Goal: Complete application form: Complete application form

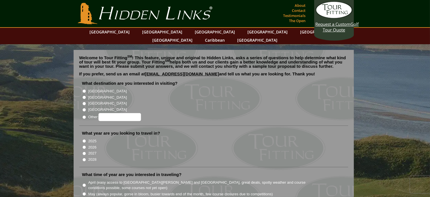
click at [84, 89] on input "[GEOGRAPHIC_DATA]" at bounding box center [84, 91] width 4 height 4
radio input "true"
click at [85, 96] on input "[GEOGRAPHIC_DATA]" at bounding box center [84, 98] width 4 height 4
radio input "true"
click at [84, 89] on input "[GEOGRAPHIC_DATA]" at bounding box center [84, 91] width 4 height 4
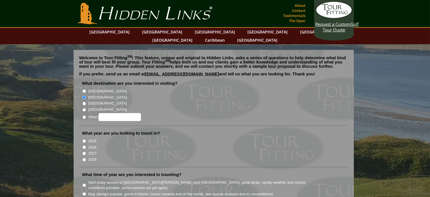
radio input "true"
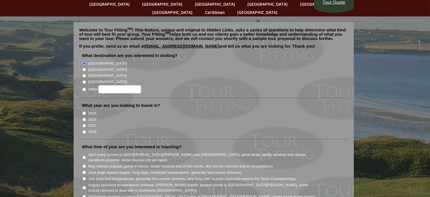
scroll to position [57, 0]
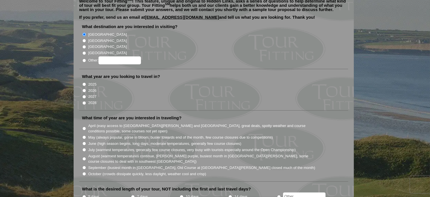
click at [85, 89] on input "2026" at bounding box center [84, 91] width 4 height 4
radio input "true"
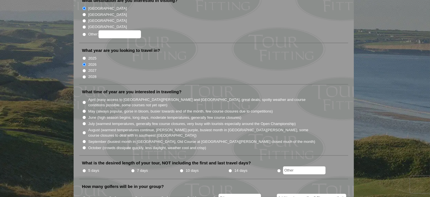
scroll to position [113, 0]
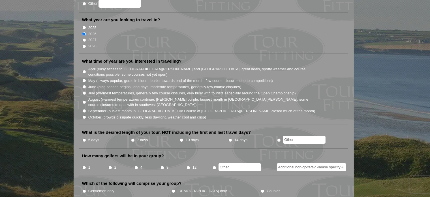
click at [84, 109] on input "September (busiest month in [GEOGRAPHIC_DATA], Old Course at [GEOGRAPHIC_DATA][…" at bounding box center [84, 111] width 4 height 4
radio input "true"
click at [84, 100] on input "August (warmest temperatures continue, [PERSON_NAME] purple, busiest month in […" at bounding box center [84, 102] width 4 height 4
radio input "true"
click at [84, 109] on input "September (busiest month in [GEOGRAPHIC_DATA], Old Course at [GEOGRAPHIC_DATA][…" at bounding box center [84, 111] width 4 height 4
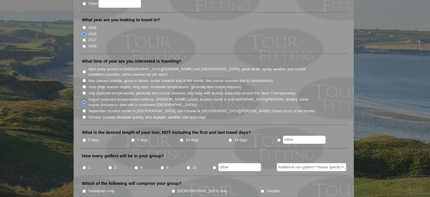
radio input "true"
click at [84, 100] on input "August (warmest temperatures continue, [PERSON_NAME] purple, busiest month in […" at bounding box center [84, 102] width 4 height 4
radio input "true"
click at [84, 109] on input "September (busiest month in [GEOGRAPHIC_DATA], Old Course at [GEOGRAPHIC_DATA][…" at bounding box center [84, 111] width 4 height 4
radio input "true"
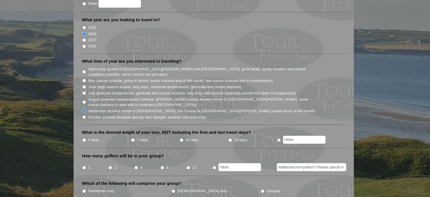
click at [133, 138] on input "7 days" at bounding box center [133, 140] width 4 height 4
radio input "true"
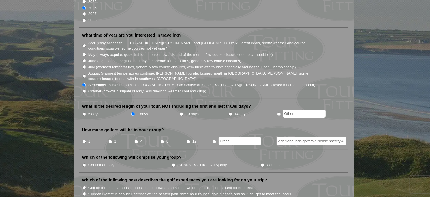
scroll to position [170, 0]
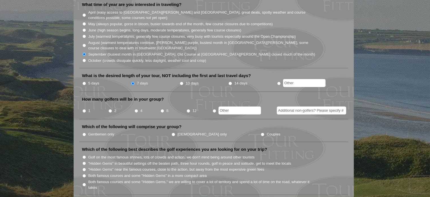
click at [163, 109] on input "8" at bounding box center [163, 111] width 4 height 4
radio input "true"
click at [84, 133] on input "Gentlemen only" at bounding box center [84, 135] width 4 height 4
radio input "true"
click at [83, 44] on input "August (warmest temperatures continue, [PERSON_NAME] purple, busiest month in […" at bounding box center [84, 46] width 4 height 4
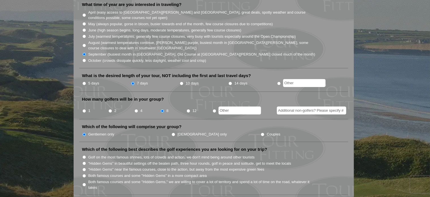
radio input "true"
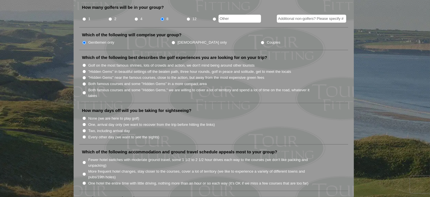
scroll to position [283, 0]
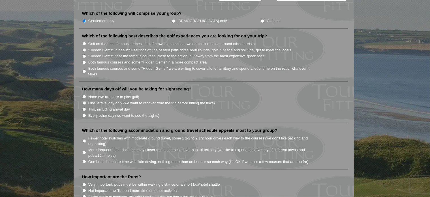
click at [84, 61] on input "Both famous courses and some "Hidden Gems" in a more compact area" at bounding box center [84, 63] width 4 height 4
radio input "true"
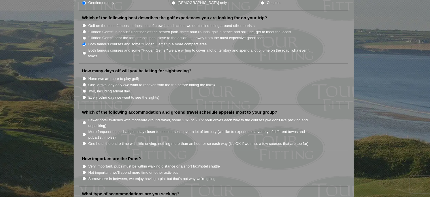
scroll to position [312, 0]
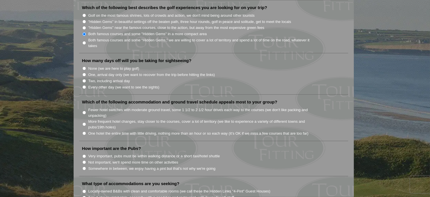
click at [84, 67] on input "None (we are here to play golf)" at bounding box center [84, 69] width 4 height 4
radio input "true"
click at [83, 67] on input "None (we are here to play golf)" at bounding box center [84, 69] width 4 height 4
click at [84, 73] on input "One, arrival day only (we want to recover from the trip before hitting the link…" at bounding box center [84, 75] width 4 height 4
radio input "true"
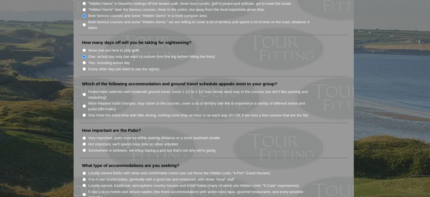
scroll to position [340, 0]
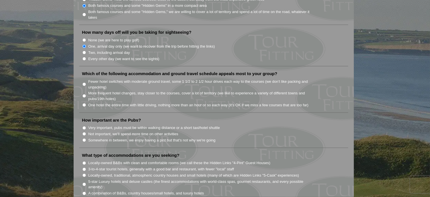
click at [84, 82] on input "Fewer hotel switches with moderate ground travel, some 1 1/2 to 2 1/2 hour driv…" at bounding box center [84, 84] width 4 height 4
radio input "true"
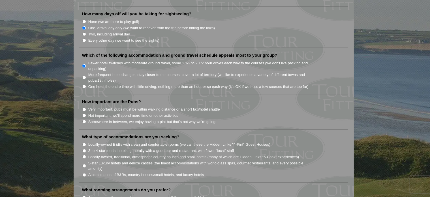
scroll to position [368, 0]
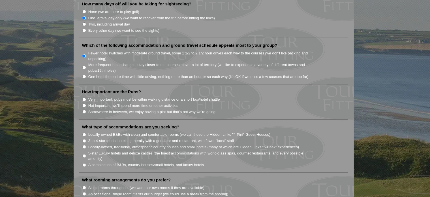
click at [85, 110] on input "Somewhere in between, we enjoy having a pint but that's not why we're going" at bounding box center [84, 112] width 4 height 4
radio input "true"
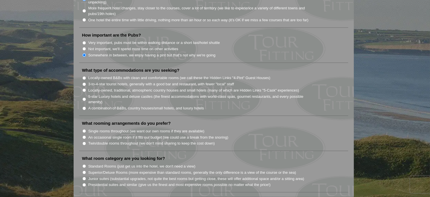
click at [83, 97] on input "5-star Luxury hotels and deluxe castles (the finest accommodations with world-c…" at bounding box center [84, 99] width 4 height 4
radio input "true"
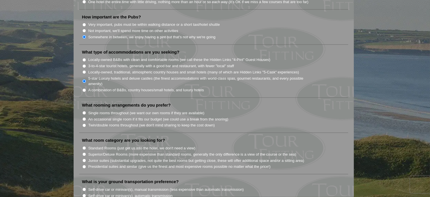
scroll to position [453, 0]
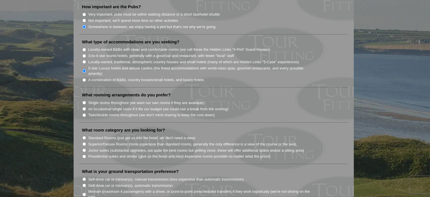
click at [84, 60] on input "Locally-owned, traditional, atmospheric country houses and small hotels (many o…" at bounding box center [84, 62] width 4 height 4
radio input "true"
click at [84, 69] on input "5-star Luxury hotels and deluxe castles (the finest accommodations with world-c…" at bounding box center [84, 71] width 4 height 4
radio input "true"
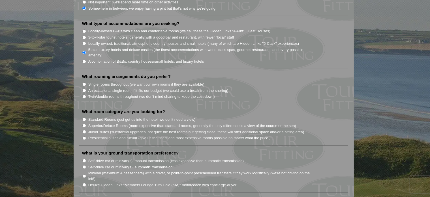
scroll to position [482, 0]
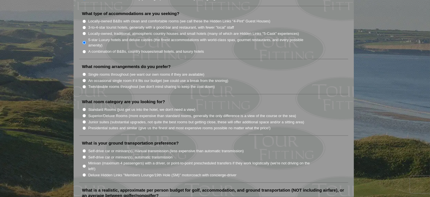
click at [84, 73] on input "Single rooms throughout (we want our own rooms if they are available)" at bounding box center [84, 75] width 4 height 4
radio input "true"
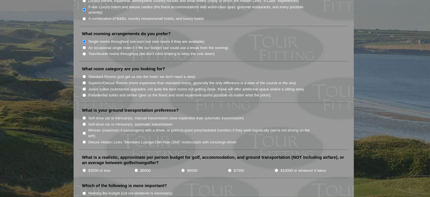
scroll to position [538, 0]
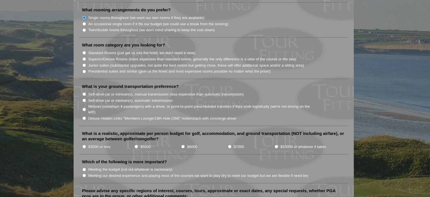
click at [84, 51] on input "Standard Rooms (just get us into the hotel, we don't need a view)" at bounding box center [84, 53] width 4 height 4
radio input "true"
click at [84, 108] on input "Minivan (maximum 4 passengers) with a driver, or point-to-point prescheduled tr…" at bounding box center [84, 110] width 4 height 4
radio input "true"
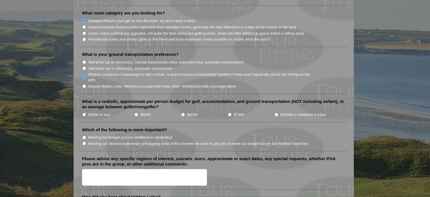
scroll to position [595, 0]
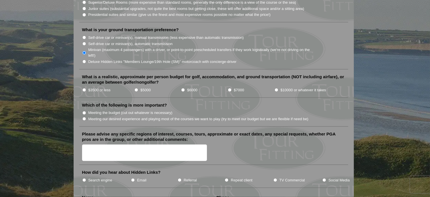
click at [277, 88] on input "$10000 or whatever it takes" at bounding box center [277, 90] width 4 height 4
radio input "true"
click at [230, 88] on input "$7000" at bounding box center [230, 90] width 4 height 4
radio input "true"
click at [84, 117] on input "Meeting our desired experience and playing most of the courses we want to play …" at bounding box center [84, 119] width 4 height 4
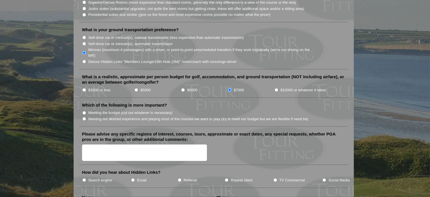
radio input "true"
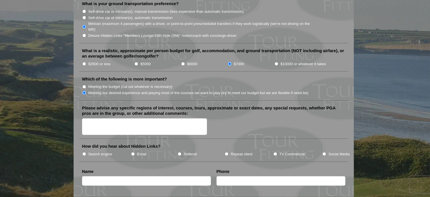
scroll to position [652, 0]
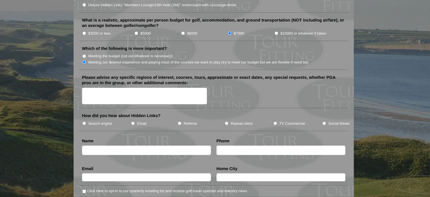
click at [277, 122] on input "TV Commercial" at bounding box center [276, 124] width 4 height 4
radio input "true"
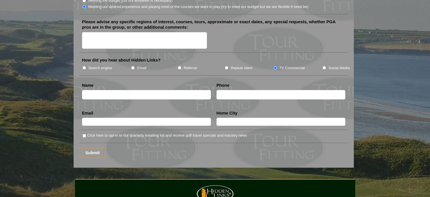
scroll to position [709, 0]
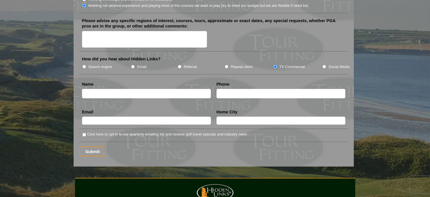
click at [133, 89] on input "text" at bounding box center [146, 93] width 129 height 9
type input "[PERSON_NAME]"
type input "[EMAIL_ADDRESS][DOMAIN_NAME]"
click at [234, 117] on input "text" at bounding box center [281, 121] width 129 height 8
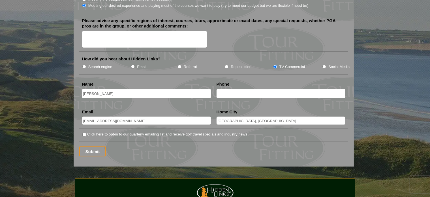
type input "[GEOGRAPHIC_DATA], [GEOGRAPHIC_DATA]"
click at [227, 89] on input "text" at bounding box center [281, 93] width 129 height 9
click at [84, 131] on li "Click here to opt-in to our quarterly emailing list and receive golf travel spe…" at bounding box center [216, 134] width 268 height 6
click at [84, 133] on input "Click here to opt-in to our quarterly emailing list and receive golf travel spe…" at bounding box center [84, 135] width 4 height 4
checkbox input "true"
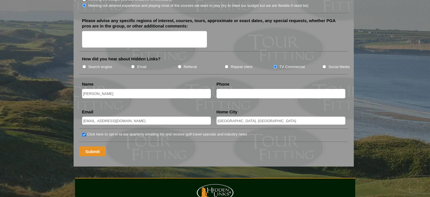
click at [93, 147] on input "Submit" at bounding box center [92, 152] width 27 height 10
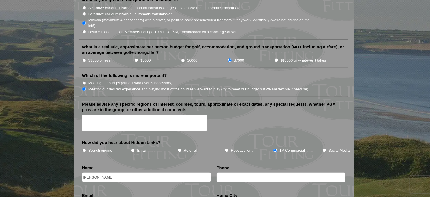
scroll to position [680, 0]
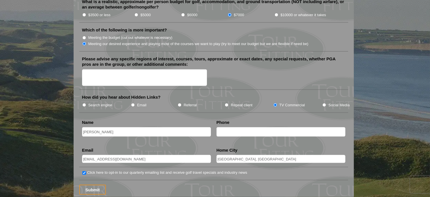
click at [223, 127] on input "text" at bounding box center [281, 131] width 129 height 9
drag, startPoint x: 239, startPoint y: 120, endPoint x: 202, endPoint y: 122, distance: 37.4
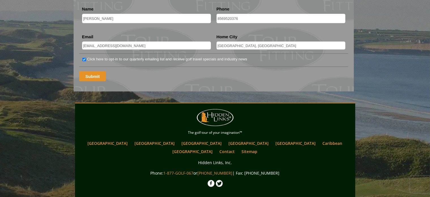
type input "8569520376"
click at [94, 71] on input "Submit" at bounding box center [92, 76] width 27 height 10
